Goal: Find specific page/section: Find specific page/section

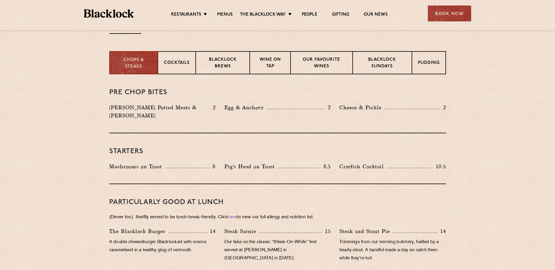
scroll to position [221, 0]
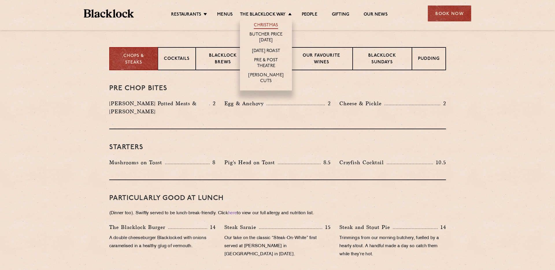
click at [262, 23] on link "Christmas" at bounding box center [266, 26] width 24 height 6
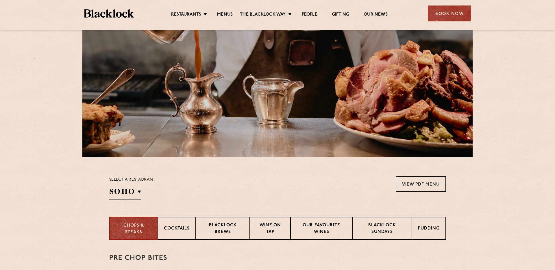
scroll to position [81, 0]
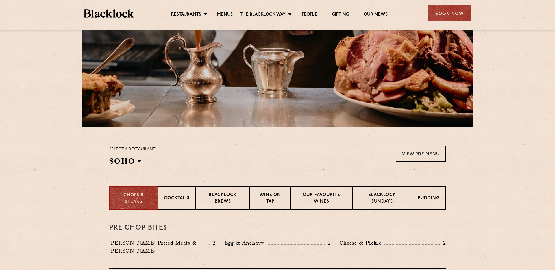
click at [141, 161] on div "Select a restaurant [GEOGRAPHIC_DATA] [GEOGRAPHIC_DATA] [GEOGRAPHIC_DATA] [GEOG…" at bounding box center [132, 157] width 47 height 23
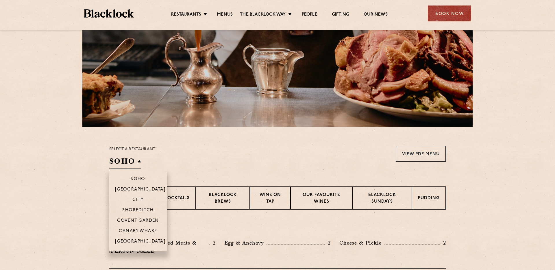
click at [138, 161] on h2 "SOHO" at bounding box center [125, 162] width 32 height 13
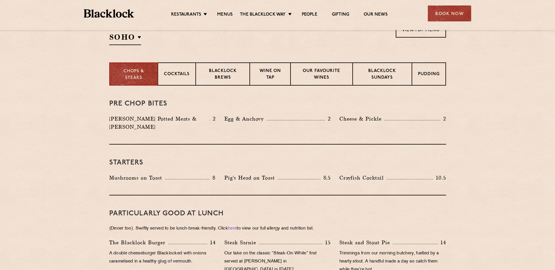
scroll to position [189, 0]
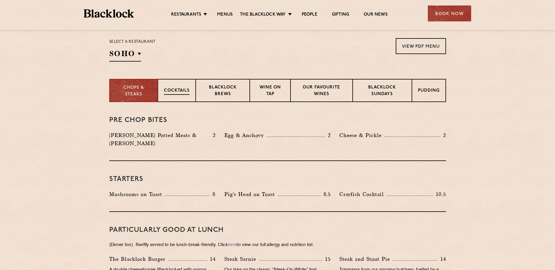
click at [183, 90] on p "Cocktails" at bounding box center [177, 91] width 26 height 7
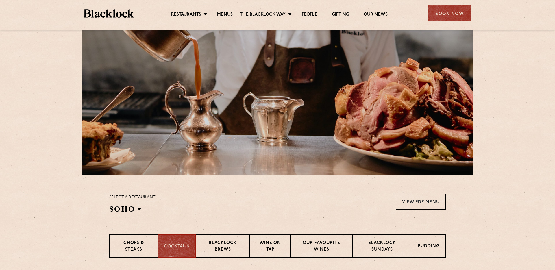
scroll to position [0, 0]
